Goal: Task Accomplishment & Management: Manage account settings

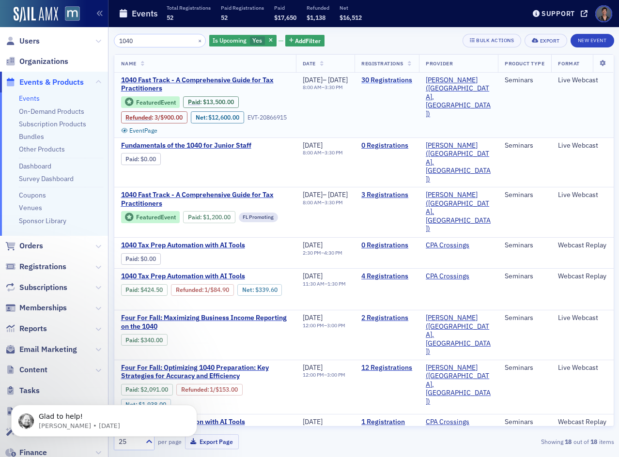
type input "1040"
click at [401, 83] on link "30 Registrations" at bounding box center [386, 80] width 51 height 9
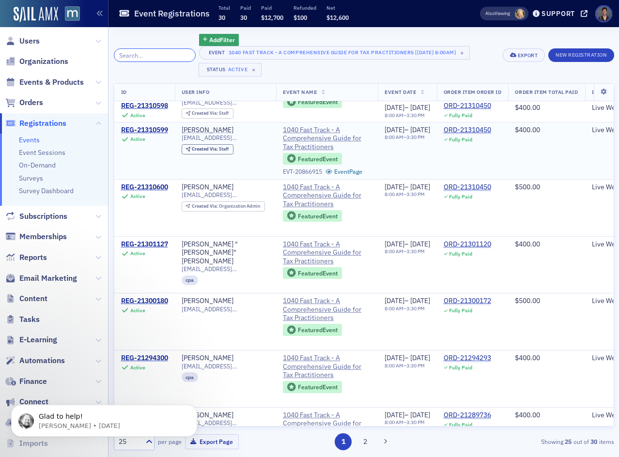
scroll to position [1108, 0]
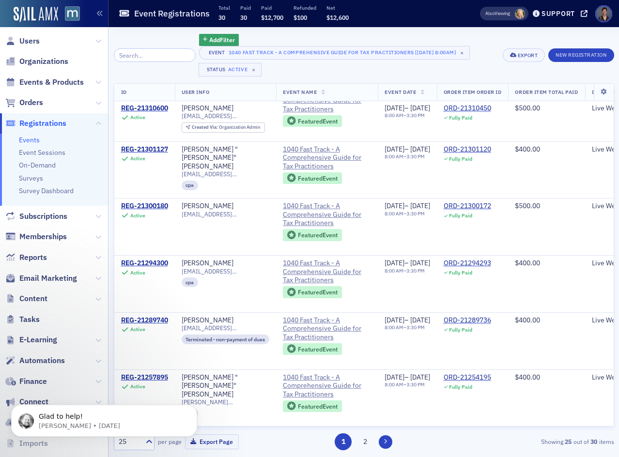
click at [386, 443] on icon at bounding box center [385, 442] width 4 height 6
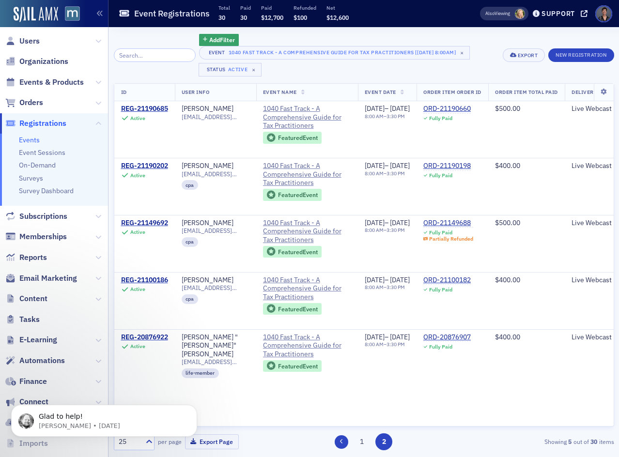
click at [344, 443] on button at bounding box center [342, 442] width 14 height 14
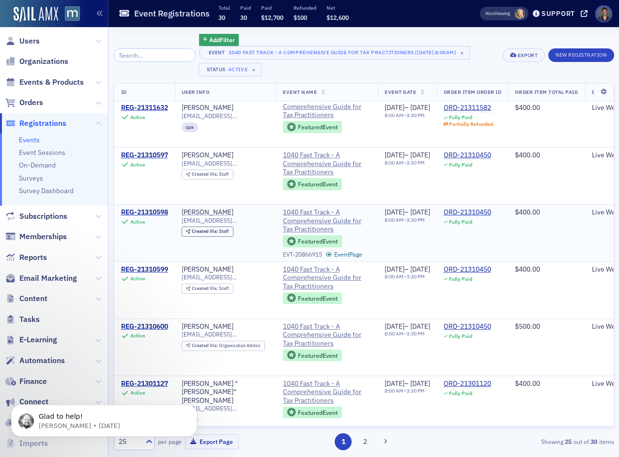
scroll to position [1108, 0]
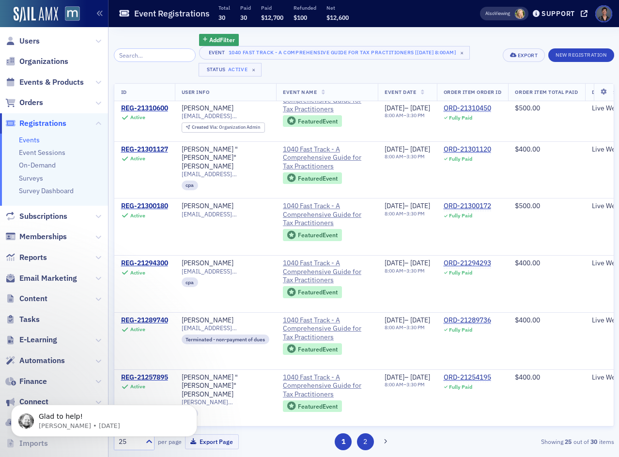
click at [367, 440] on button "2" at bounding box center [365, 441] width 17 height 17
